Goal: Use online tool/utility: Utilize a website feature to perform a specific function

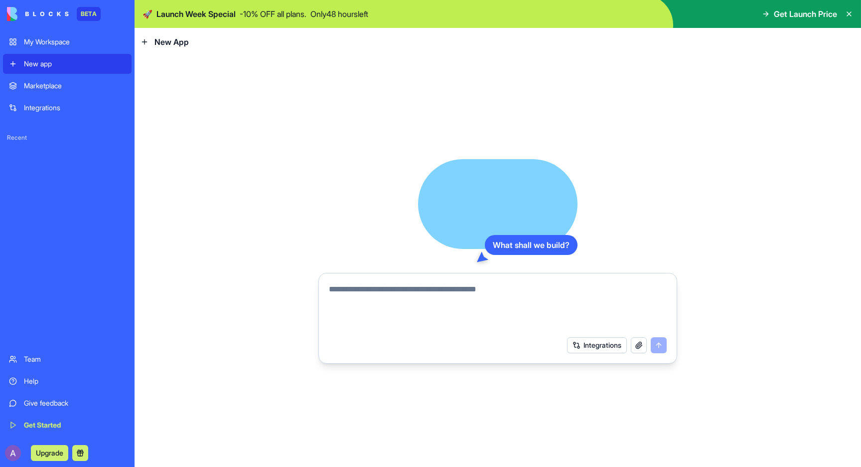
click at [605, 344] on button "Integrations" at bounding box center [597, 345] width 60 height 16
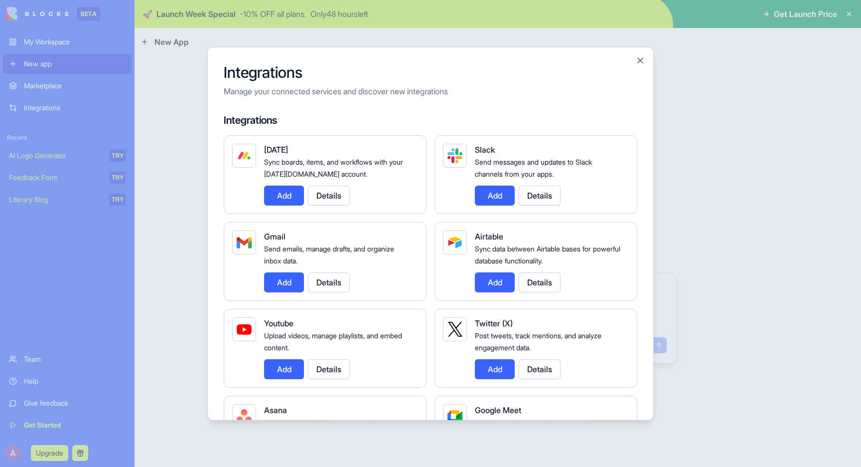
click at [759, 251] on div at bounding box center [430, 233] width 861 height 467
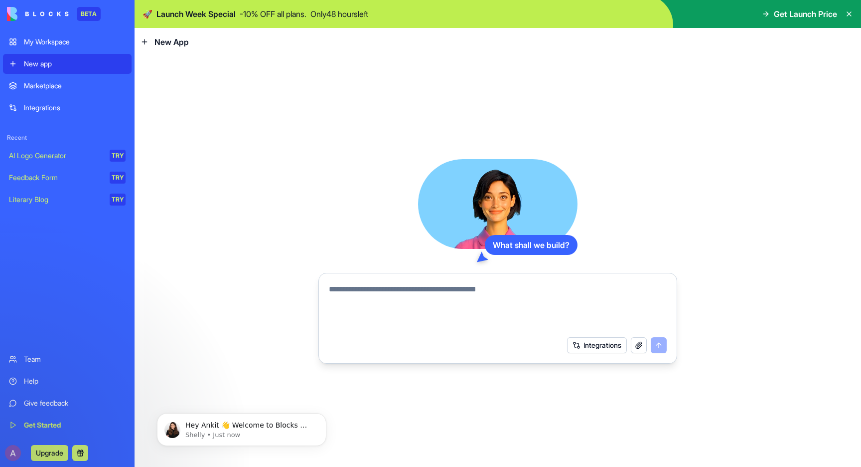
click at [565, 305] on textarea at bounding box center [498, 307] width 338 height 48
type textarea "**********"
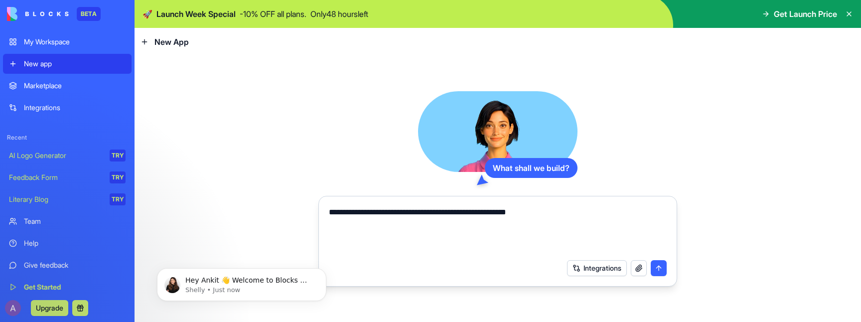
click at [656, 267] on button "submit" at bounding box center [659, 268] width 16 height 16
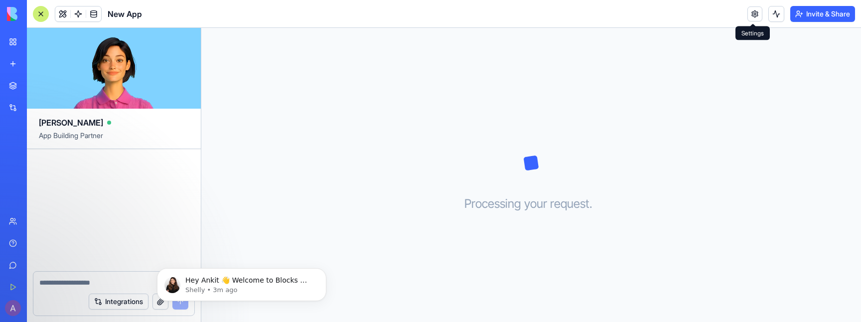
click at [752, 15] on link at bounding box center [755, 13] width 15 height 15
click at [776, 14] on button at bounding box center [777, 14] width 16 height 16
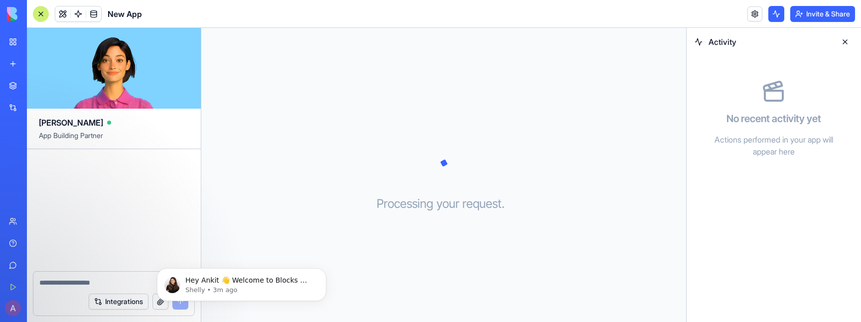
click at [776, 14] on button at bounding box center [777, 14] width 16 height 16
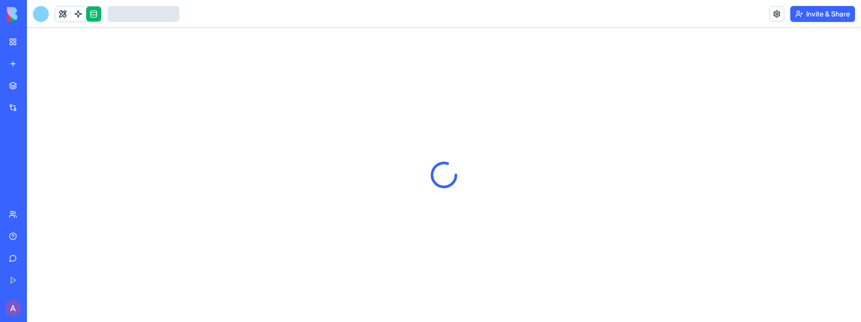
click at [94, 16] on link at bounding box center [93, 13] width 15 height 15
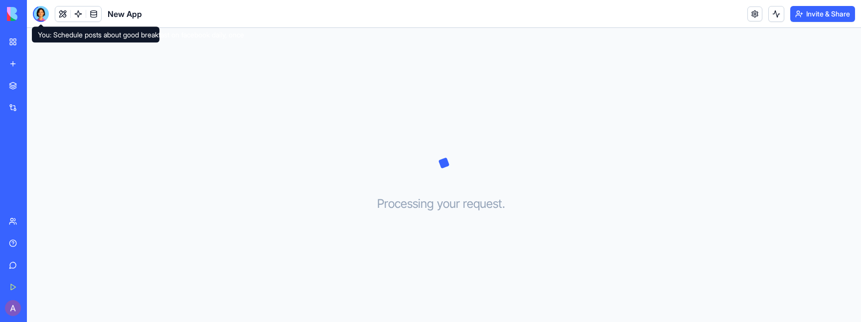
click at [40, 16] on div at bounding box center [41, 14] width 16 height 16
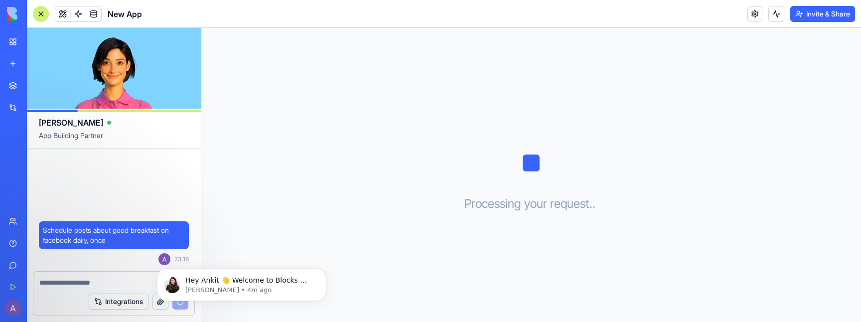
click at [59, 230] on span "Schedule posts about good breakfast on facebook daily, once" at bounding box center [114, 235] width 142 height 20
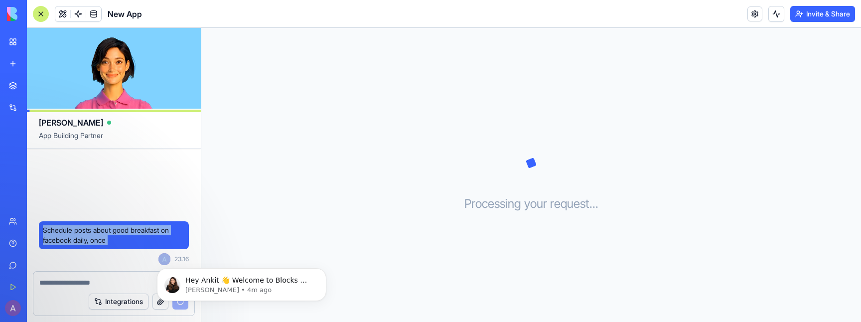
click at [59, 230] on span "Schedule posts about good breakfast on facebook daily, once" at bounding box center [114, 235] width 142 height 20
copy span "Schedule posts about good breakfast on facebook daily, once"
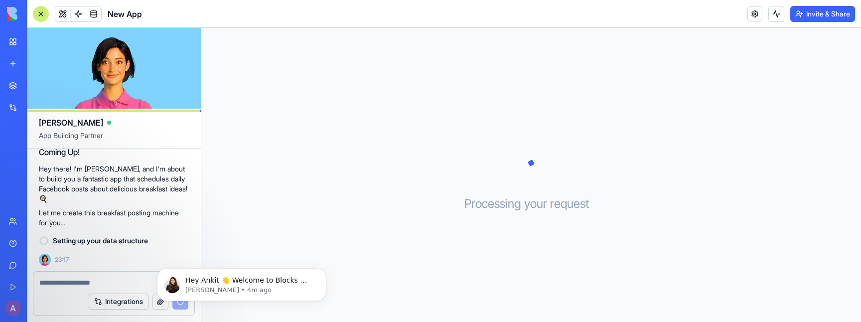
scroll to position [61, 0]
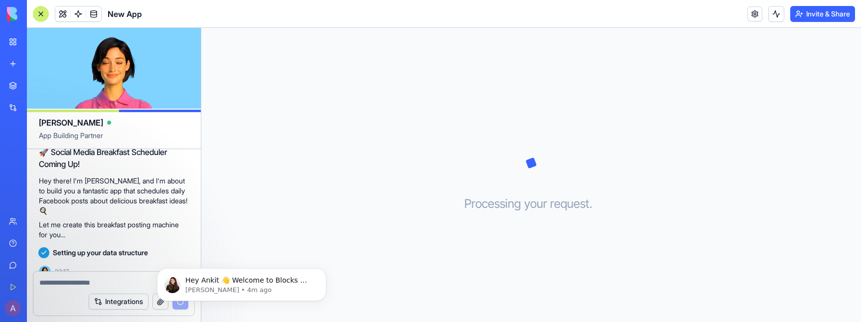
click at [94, 209] on p "Hey there! I'm [PERSON_NAME], and I'm about to build you a fantastic app that s…" at bounding box center [114, 196] width 150 height 40
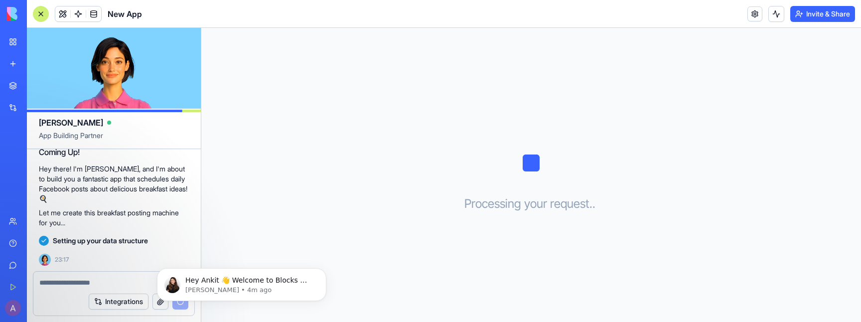
click at [175, 222] on p "Let me create this breakfast posting machine for you..." at bounding box center [114, 218] width 150 height 20
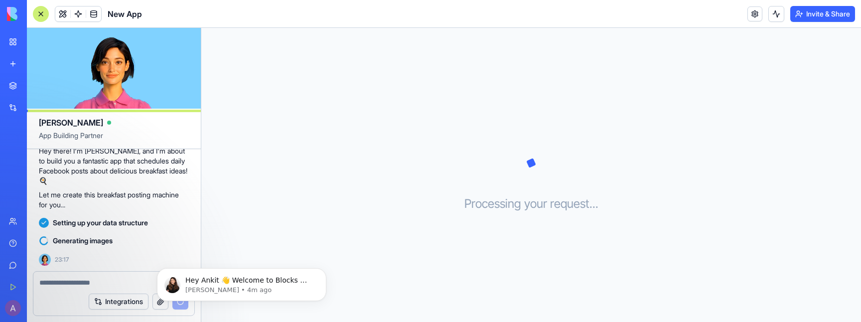
click at [246, 225] on div "Hey Ankit 👋 Welcome to Blocks 🙌 I'm here if you have any questions! Shelly • 4m…" at bounding box center [241, 238] width 183 height 125
click at [316, 195] on div "Processing your request . . ." at bounding box center [531, 175] width 660 height 294
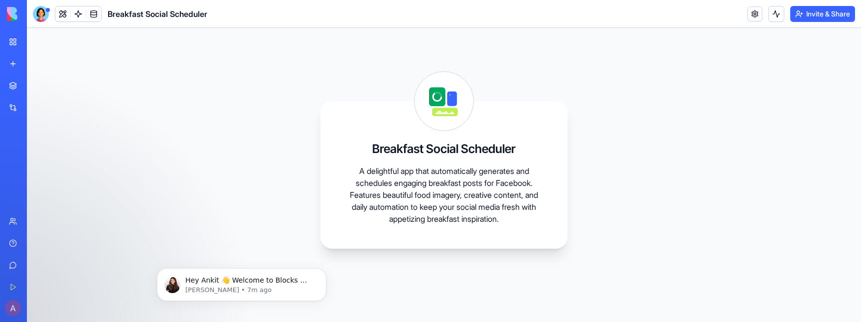
click at [407, 171] on p "A delightful app that automatically generates and schedules engaging breakfast …" at bounding box center [443, 195] width 199 height 60
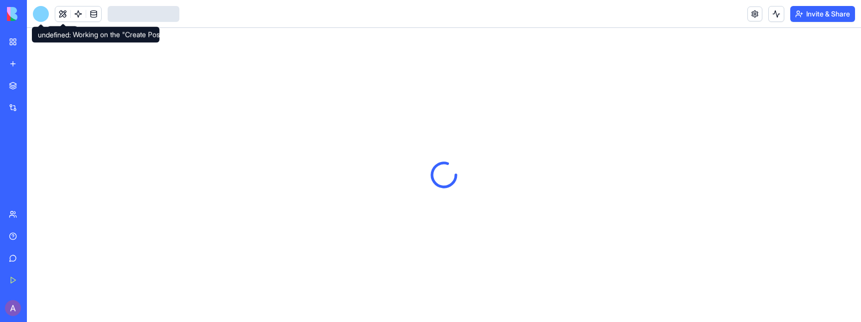
click at [39, 10] on div at bounding box center [41, 14] width 16 height 16
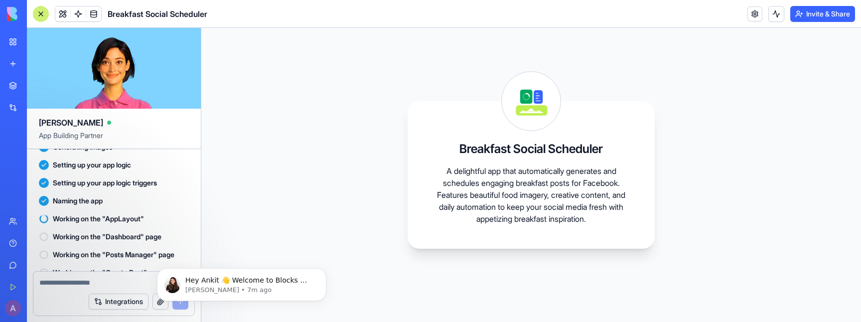
scroll to position [216, 0]
